Goal: Use online tool/utility

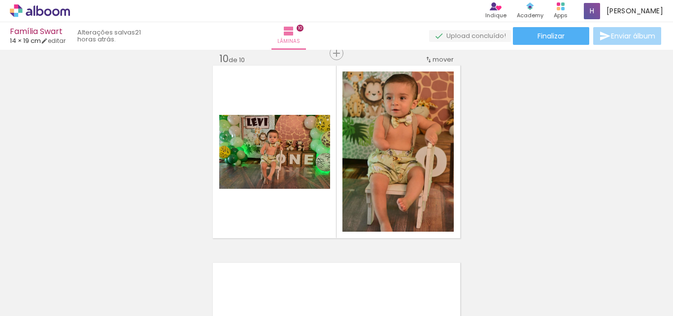
scroll to position [0, 97]
